Goal: Complete application form

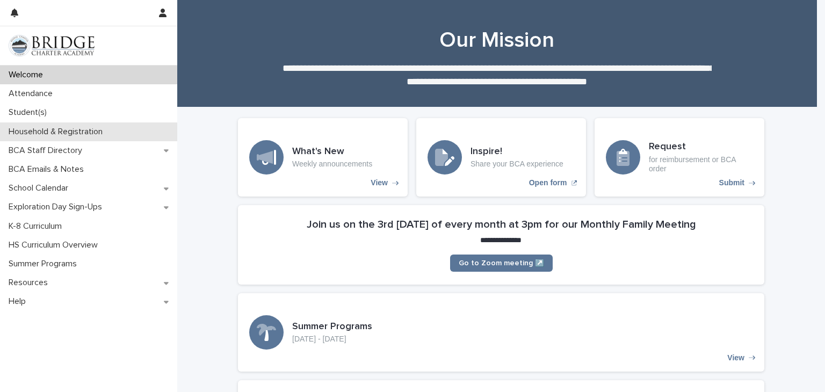
click at [51, 129] on p "Household & Registration" at bounding box center [57, 132] width 107 height 10
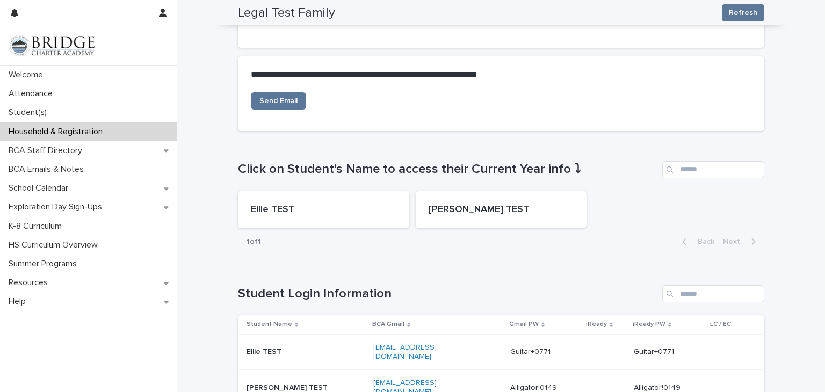
scroll to position [723, 0]
